Goal: Navigation & Orientation: Find specific page/section

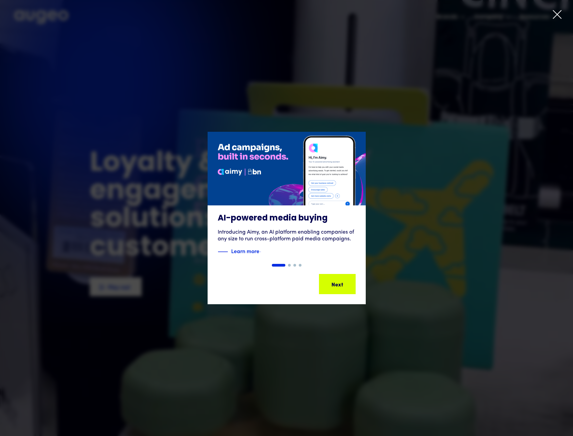
click at [558, 20] on div at bounding box center [557, 15] width 10 height 13
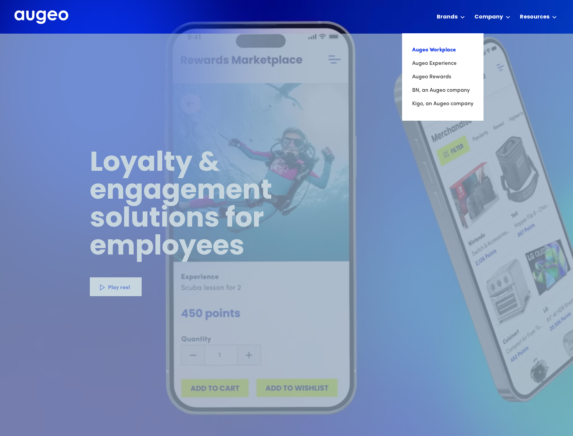
click at [445, 48] on link "Augeo Workplace" at bounding box center [442, 49] width 61 height 13
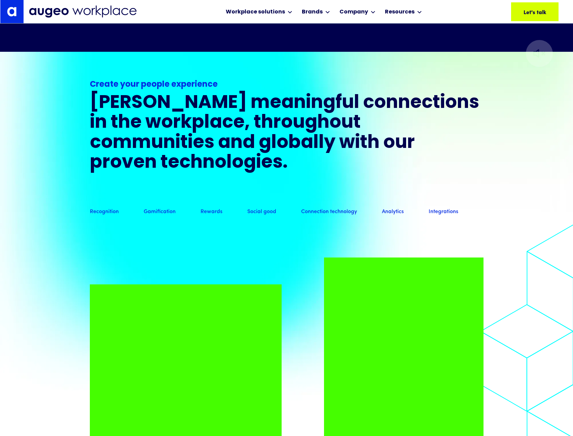
scroll to position [610, 0]
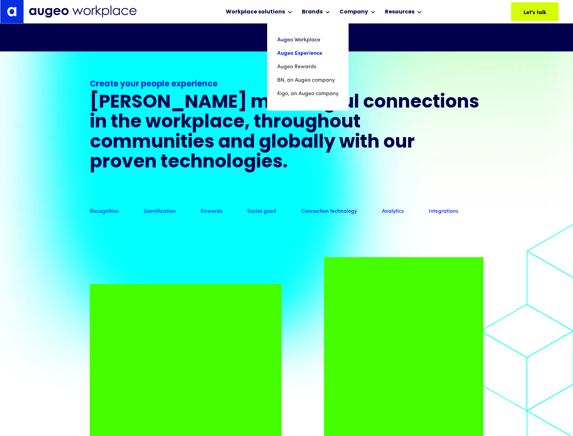
click at [318, 47] on link "Augeo Experience" at bounding box center [307, 53] width 61 height 13
